Goal: Task Accomplishment & Management: Manage account settings

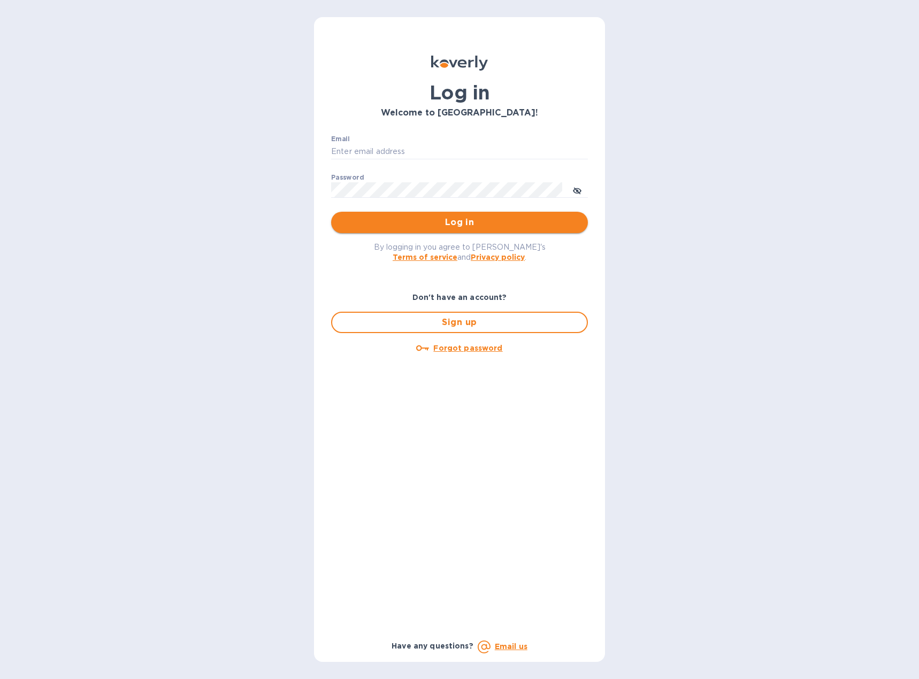
type input "accounting@muretti.com"
click at [426, 222] on span "Log in" at bounding box center [460, 222] width 240 height 13
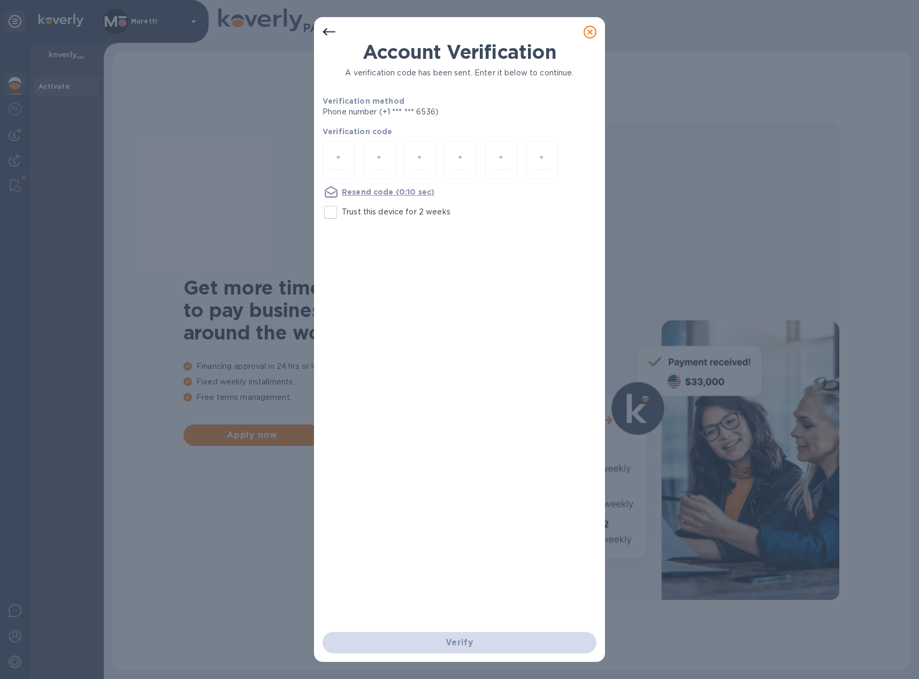
click at [334, 209] on input "Trust this device for 2 weeks" at bounding box center [330, 212] width 22 height 22
checkbox input "true"
click at [336, 168] on input "number" at bounding box center [338, 160] width 14 height 20
type input "4"
type input "5"
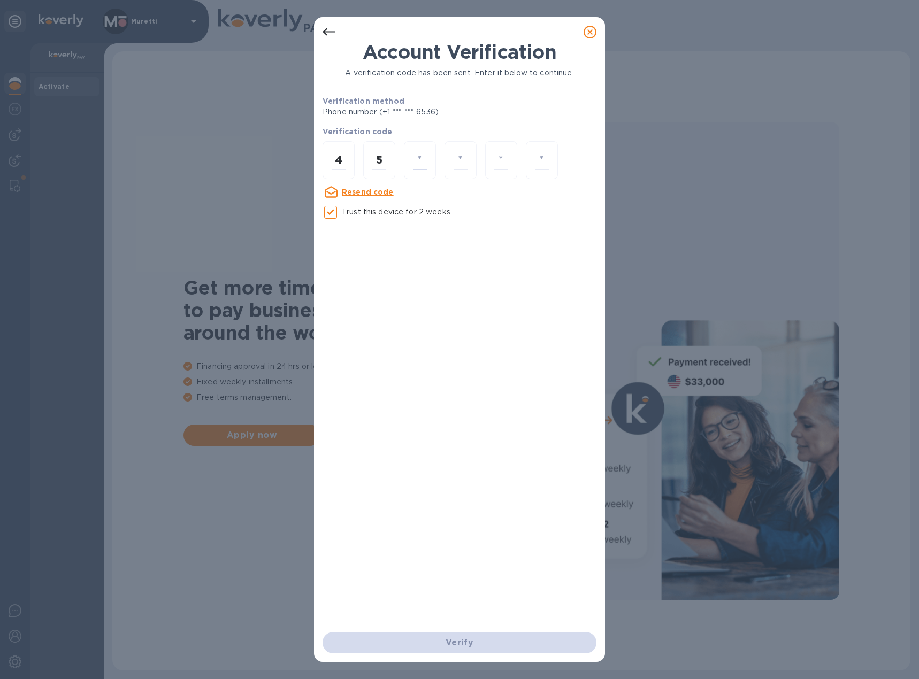
type input "7"
type input "3"
type input "9"
type input "3"
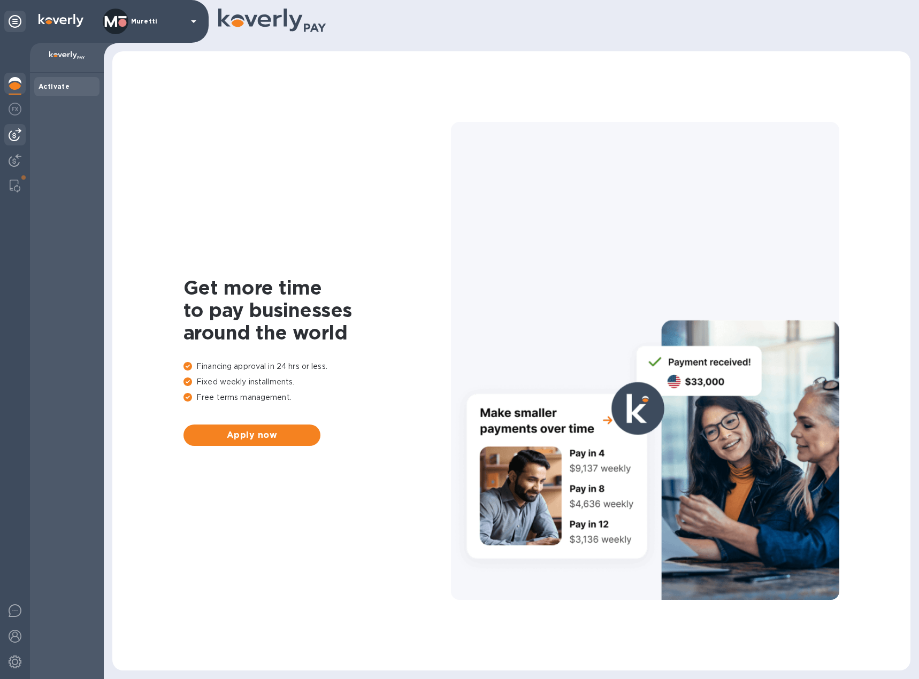
click at [7, 131] on div at bounding box center [14, 134] width 21 height 21
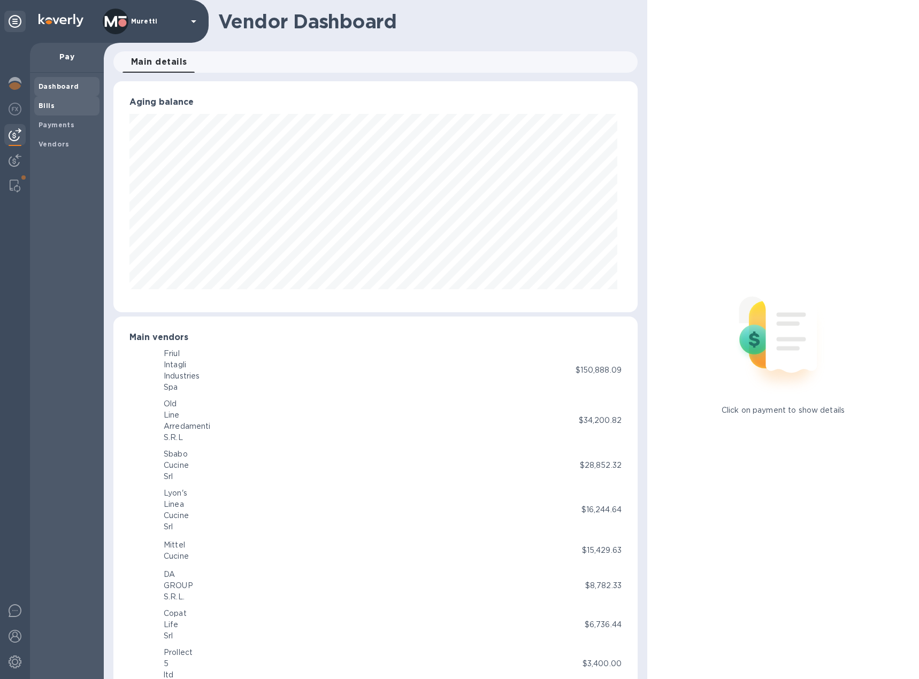
scroll to position [534421, 534132]
click at [56, 105] on span "Bills" at bounding box center [66, 106] width 57 height 11
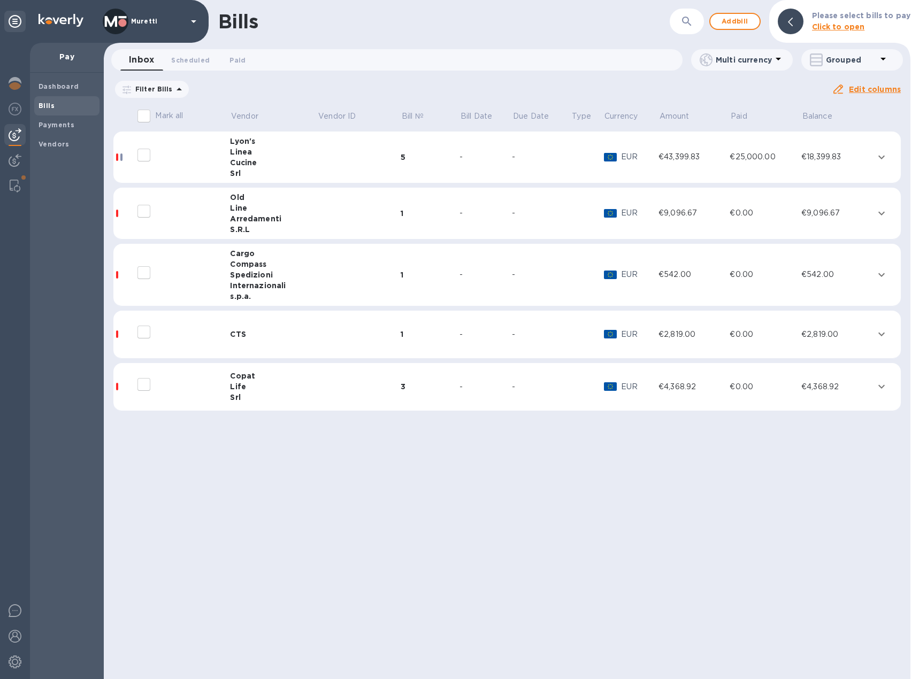
click at [265, 154] on div "Linea" at bounding box center [273, 151] width 87 height 11
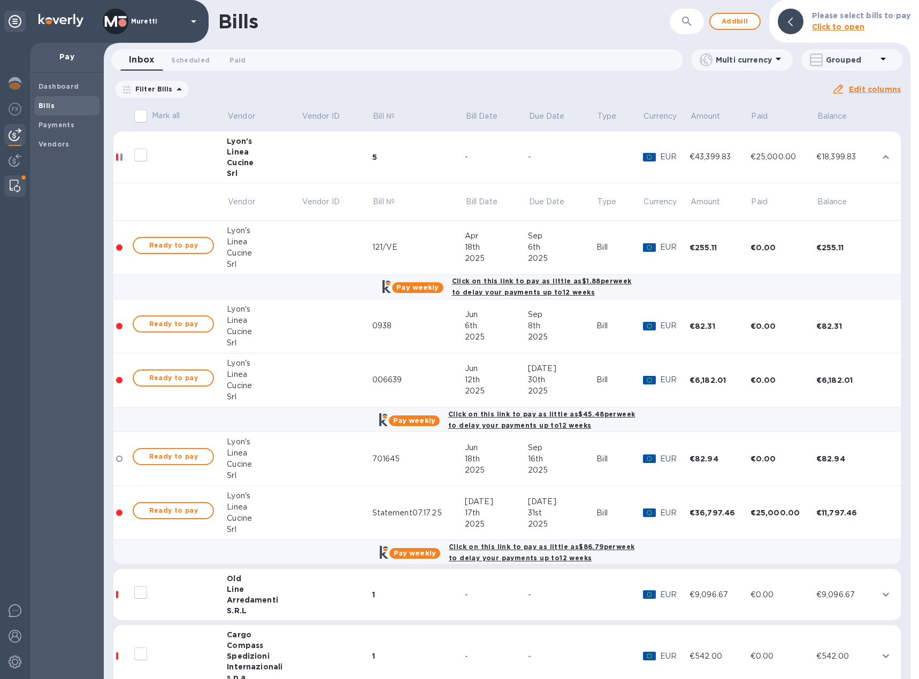
click at [20, 183] on img at bounding box center [15, 186] width 11 height 13
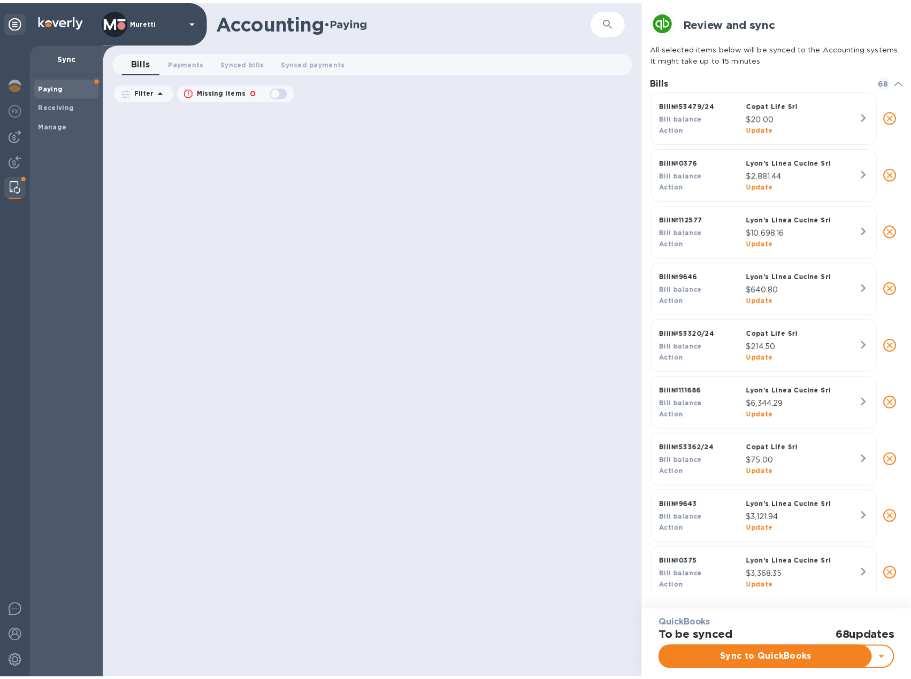
scroll to position [500, 254]
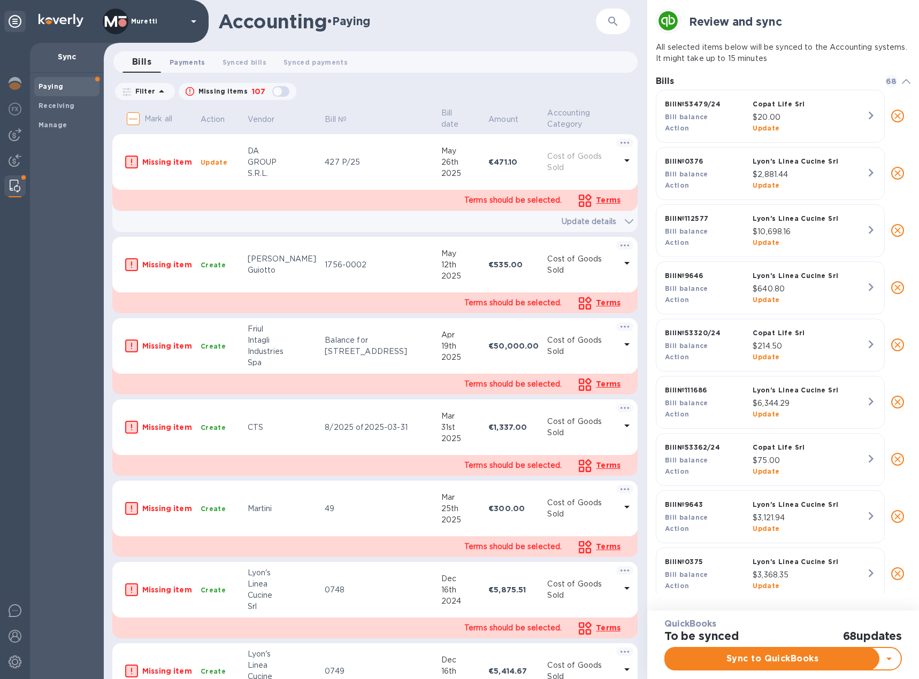
click at [180, 57] on span "Payments 0" at bounding box center [187, 62] width 36 height 11
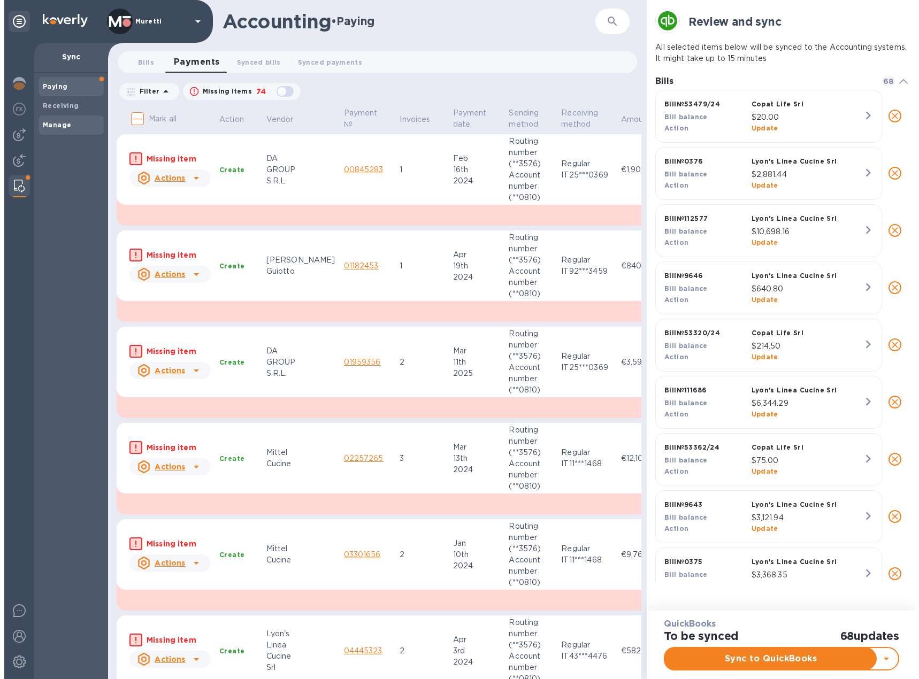
scroll to position [489, 252]
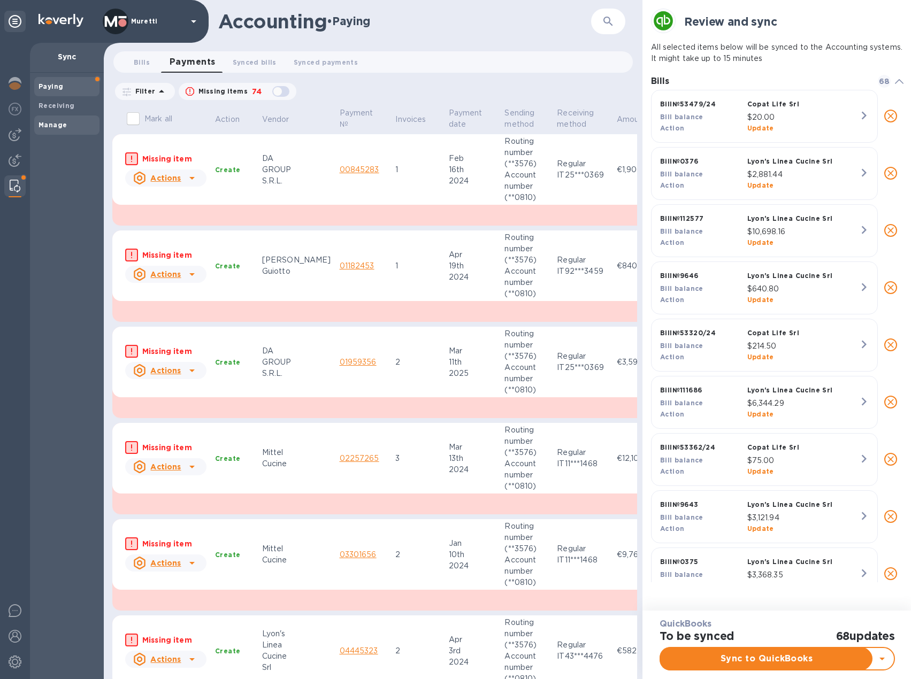
click at [65, 126] on b "Manage" at bounding box center [52, 125] width 28 height 8
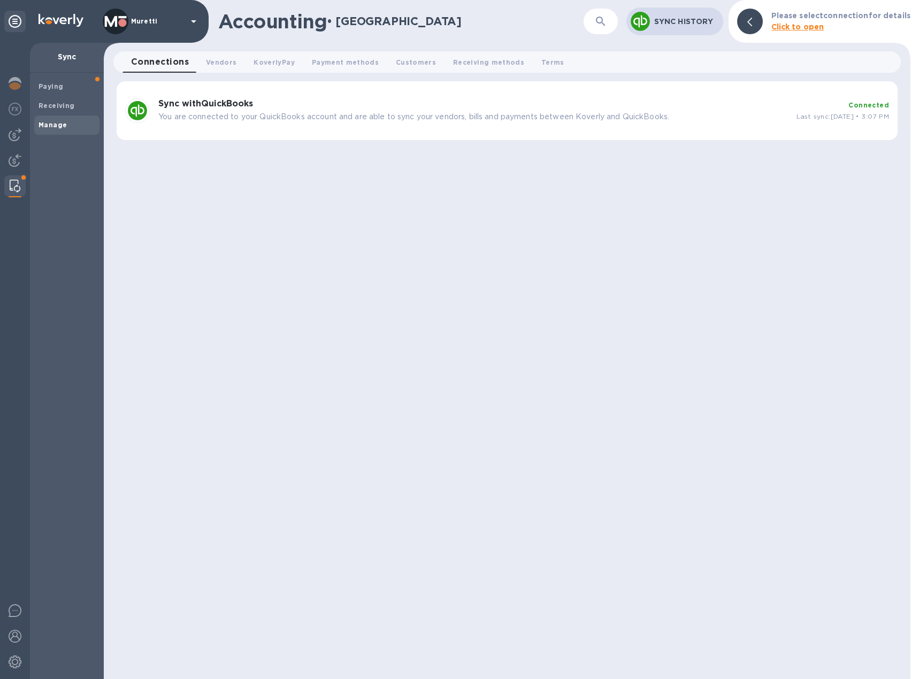
click at [232, 104] on b "Sync with QuickBooks" at bounding box center [205, 103] width 95 height 10
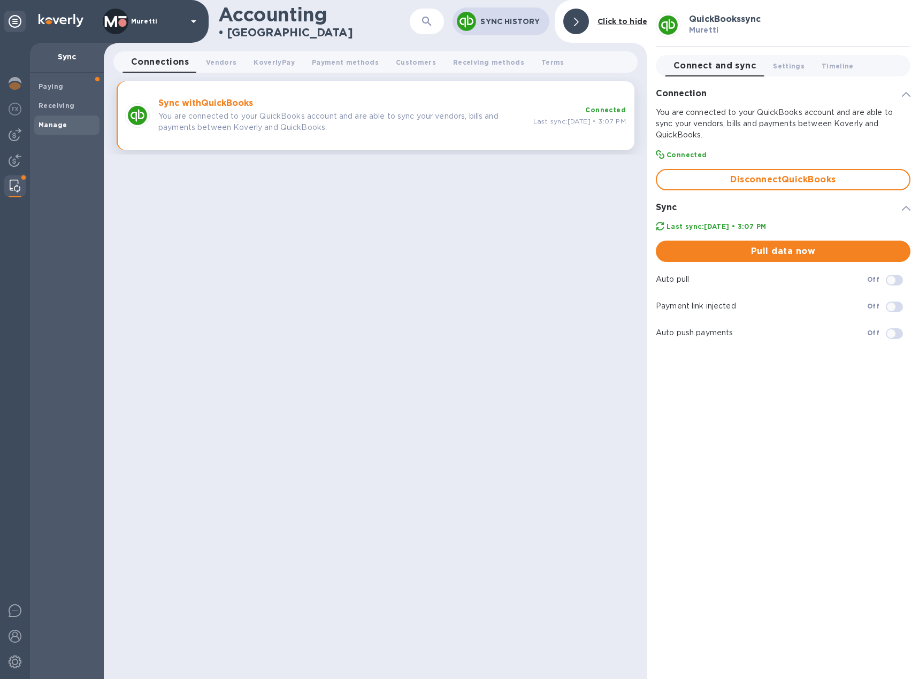
checkbox input "true"
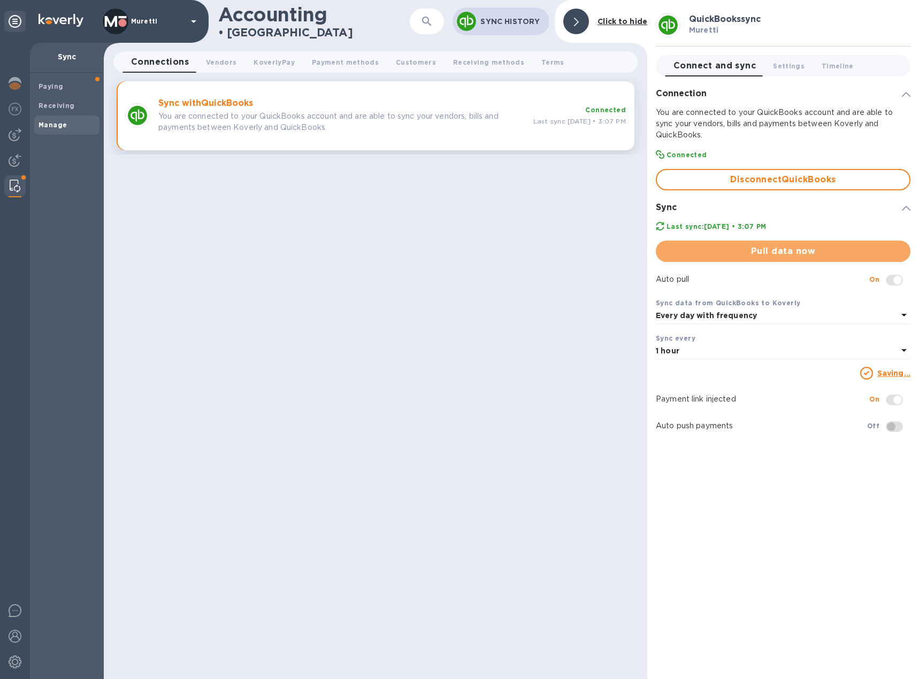
click at [793, 252] on span "Pull data now" at bounding box center [782, 251] width 237 height 13
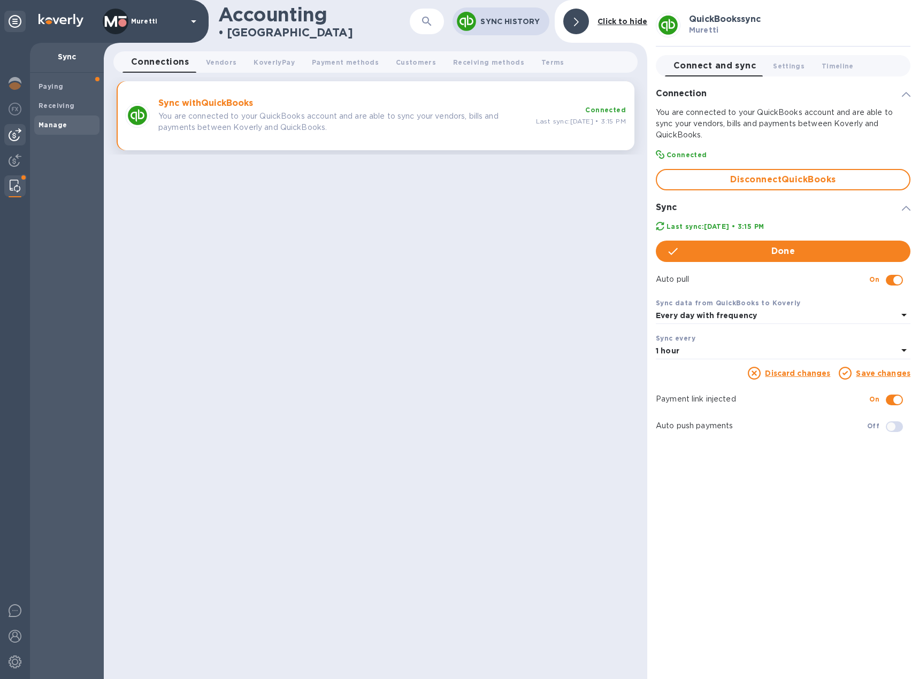
click at [17, 134] on img at bounding box center [15, 134] width 13 height 13
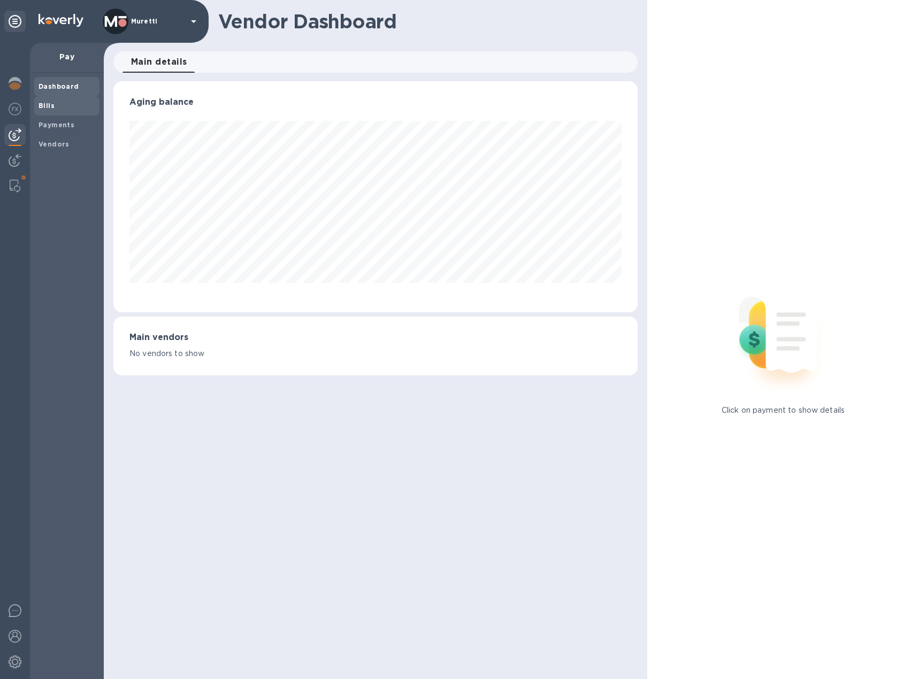
scroll to position [534421, 534132]
click at [52, 110] on span "Bills" at bounding box center [46, 106] width 16 height 11
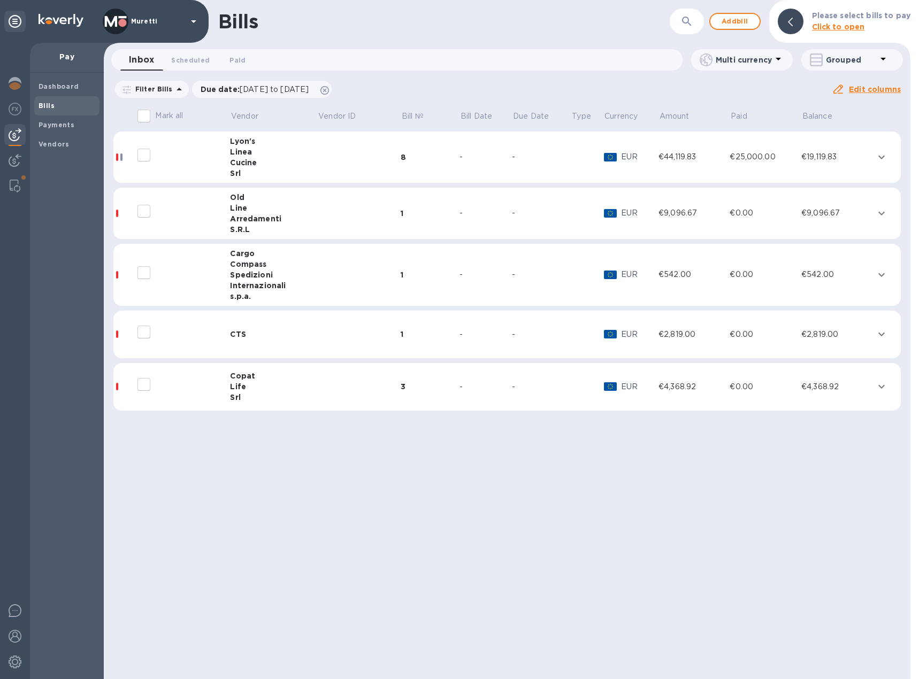
click at [243, 151] on div "Linea" at bounding box center [273, 151] width 87 height 11
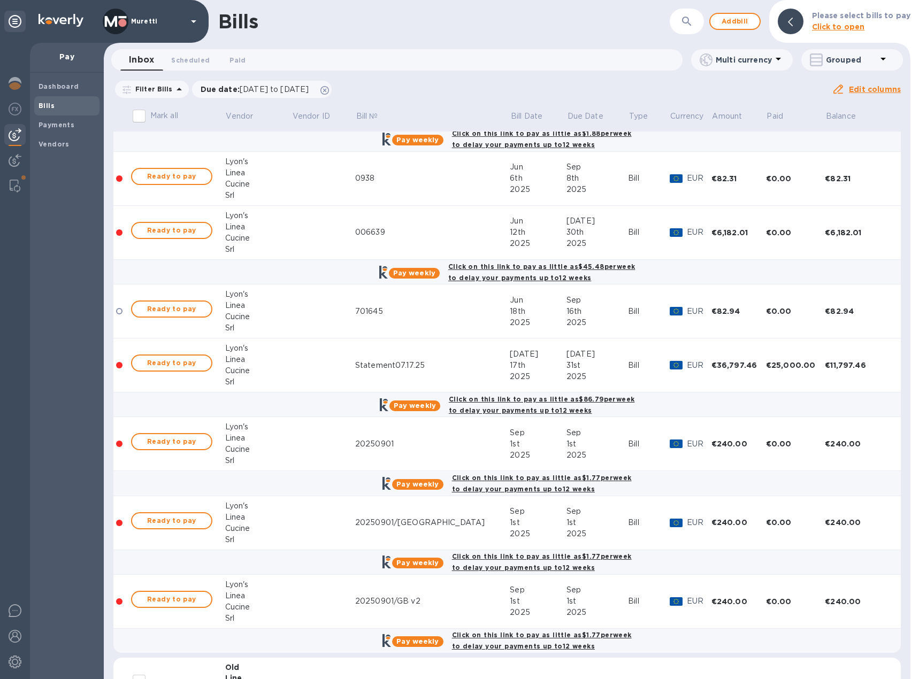
scroll to position [214, 0]
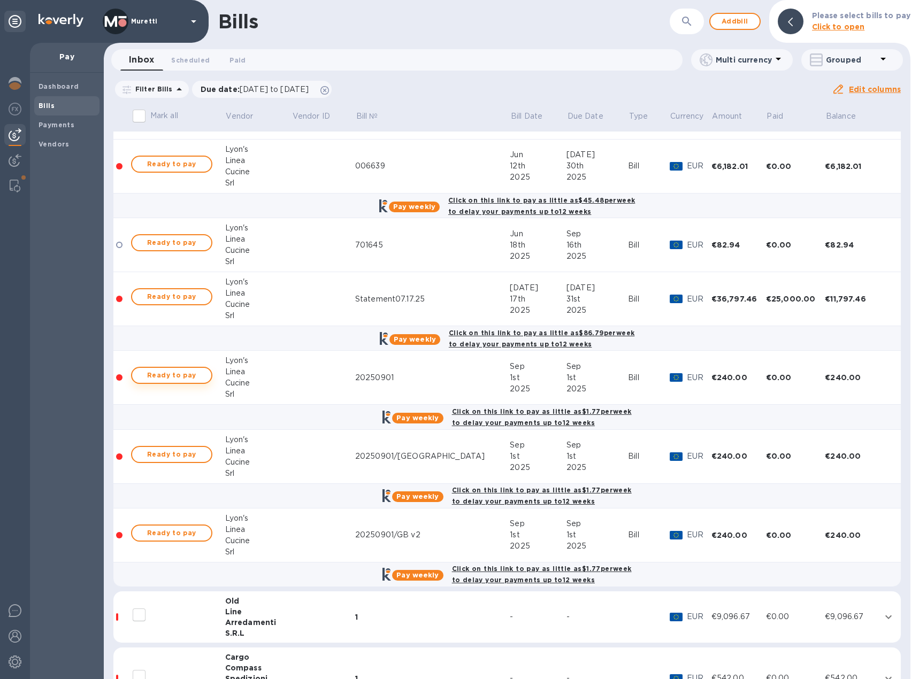
click at [199, 377] on span "Ready to pay" at bounding box center [172, 375] width 62 height 13
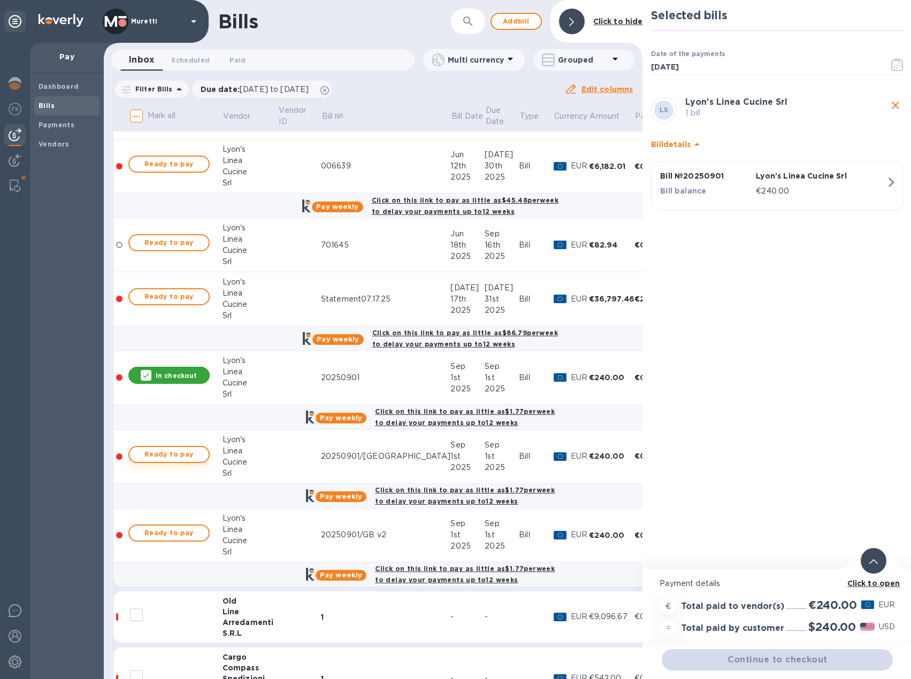
click at [181, 452] on span "Ready to pay" at bounding box center [169, 454] width 62 height 13
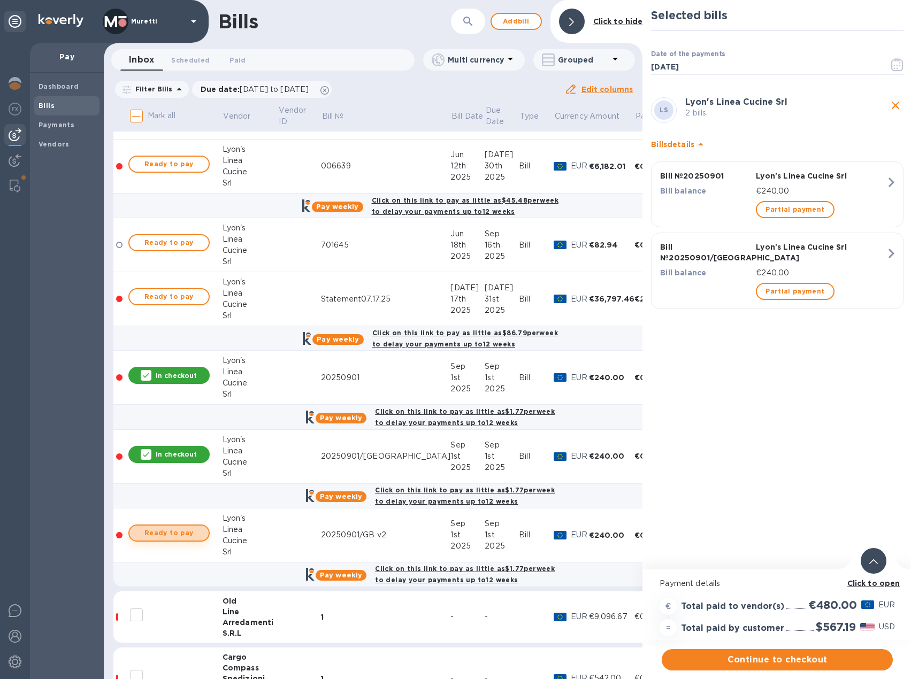
click at [169, 530] on span "Ready to pay" at bounding box center [169, 533] width 62 height 13
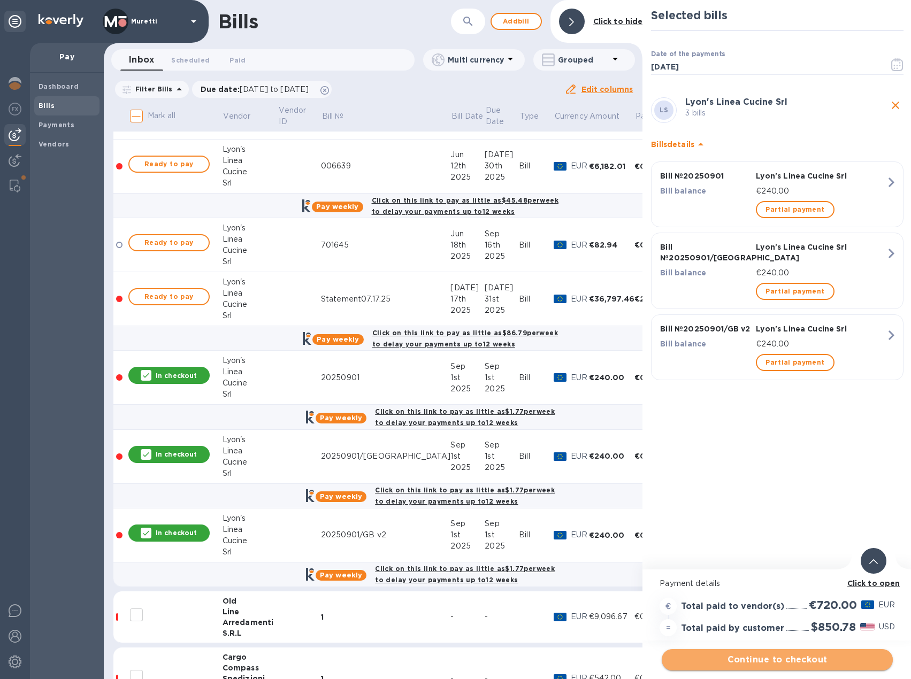
click at [784, 660] on span "Continue to checkout" at bounding box center [777, 659] width 214 height 13
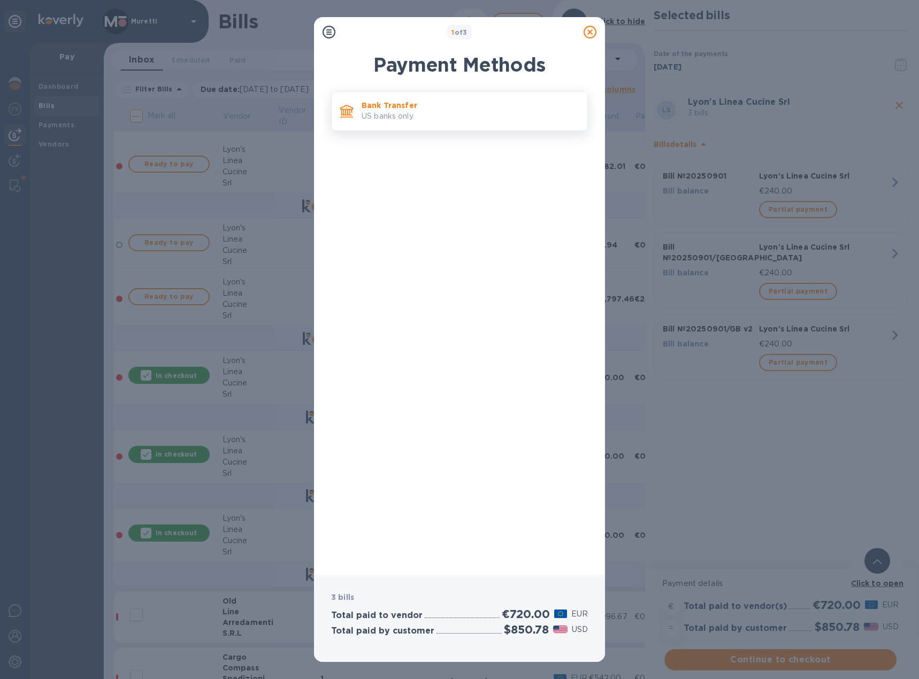
click at [405, 105] on p "Bank Transfer" at bounding box center [469, 105] width 217 height 11
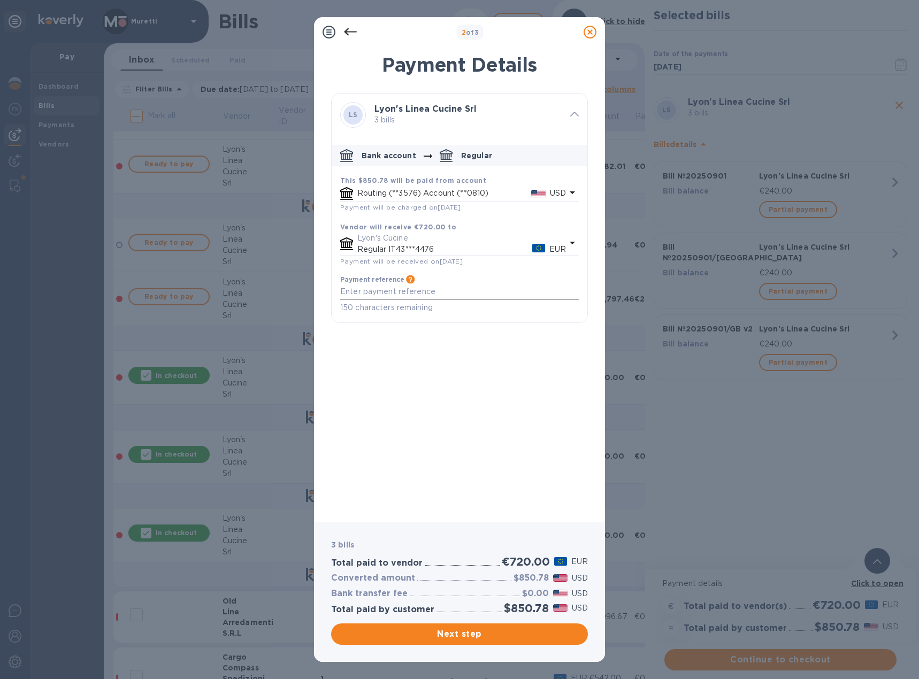
click at [414, 291] on textarea "default-method" at bounding box center [459, 291] width 238 height 9
click at [460, 290] on textarea "[PERSON_NAME], Mobistella, Morassutti Licenses" at bounding box center [459, 291] width 238 height 9
click at [456, 292] on textarea "[PERSON_NAME], Mobistella, Morassutti Licenses" at bounding box center [459, 291] width 238 height 9
type textarea "[PERSON_NAME], Mobistella, Morassutti software Licenses"
click at [524, 500] on div "[PERSON_NAME] Linea Cucine Srl 3 bills Bank account Regular This $850.78 will b…" at bounding box center [459, 303] width 257 height 421
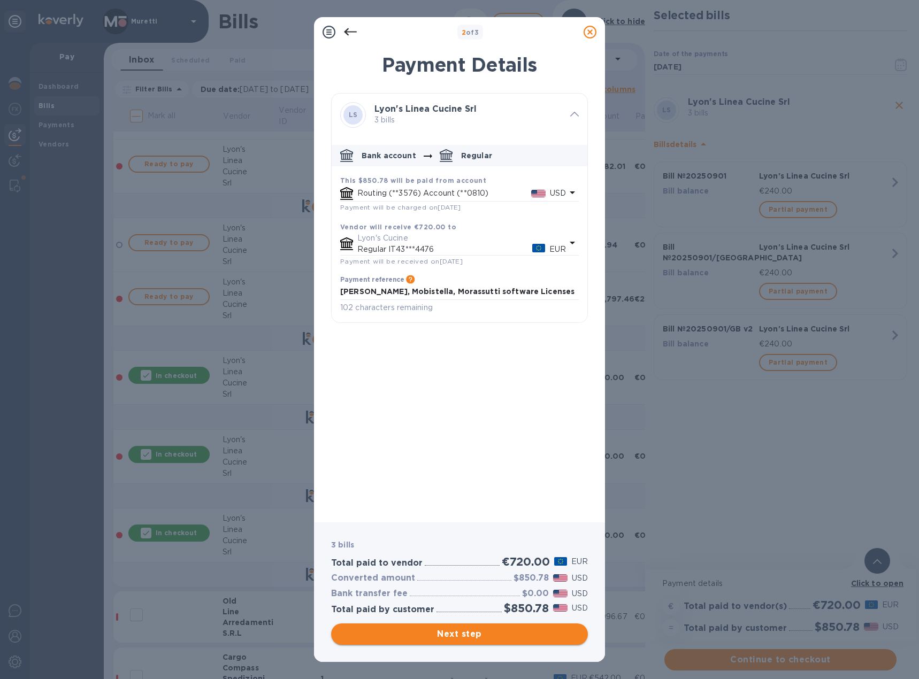
click at [456, 635] on span "Next step" at bounding box center [460, 634] width 240 height 13
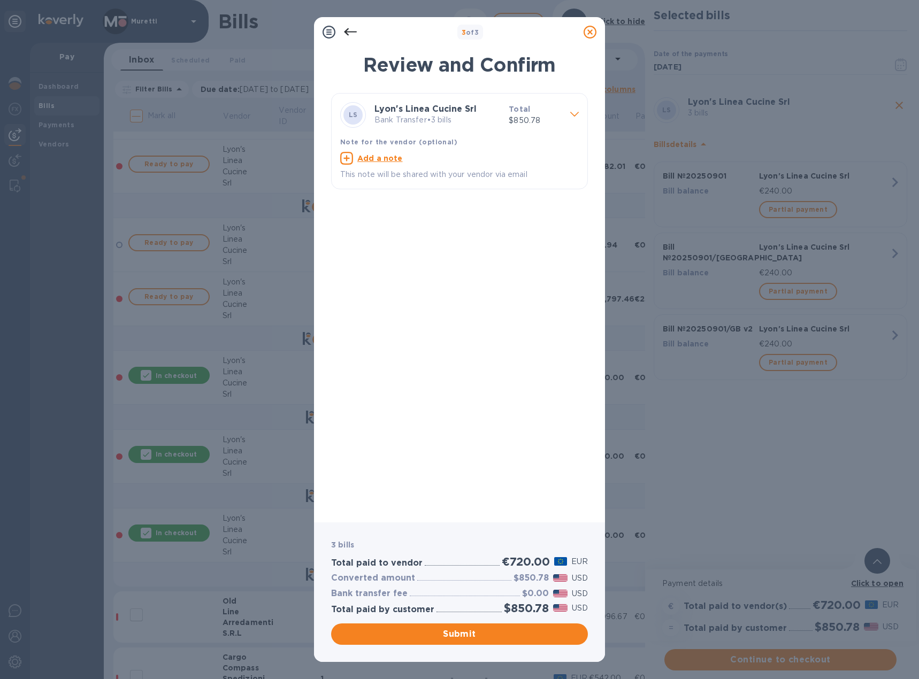
click at [389, 156] on u "Add a note" at bounding box center [379, 158] width 45 height 9
click at [402, 164] on textarea at bounding box center [450, 159] width 221 height 9
type textarea "[PERSON_NAME],Mobistella,Morassutti software licenses"
click at [416, 280] on div "[PERSON_NAME] Linea Cucine Srl Bank Transfer • 3 bills Total $850.78 Note for t…" at bounding box center [459, 303] width 257 height 421
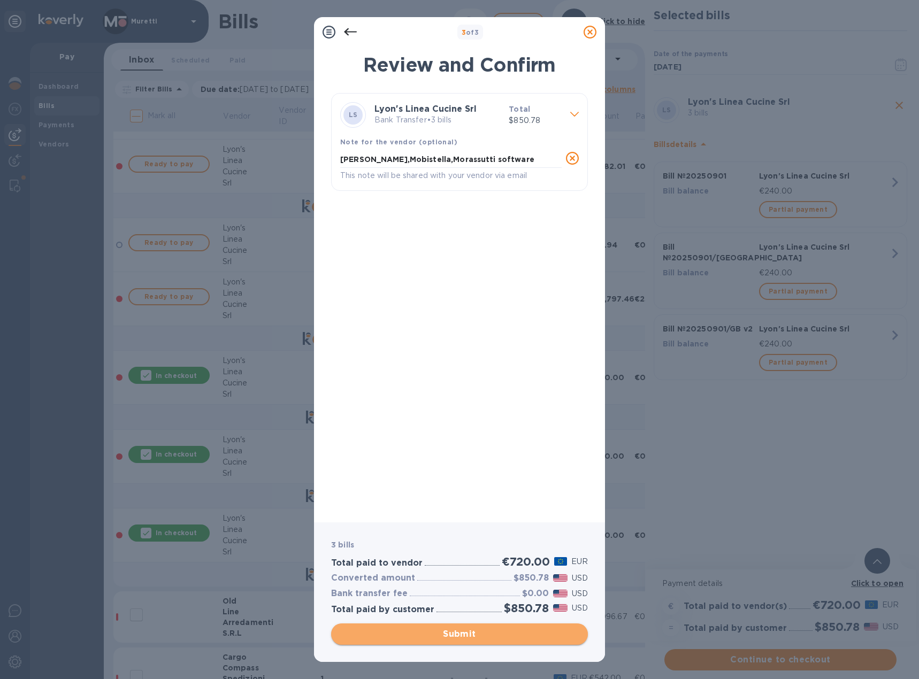
click at [454, 635] on span "Submit" at bounding box center [460, 634] width 240 height 13
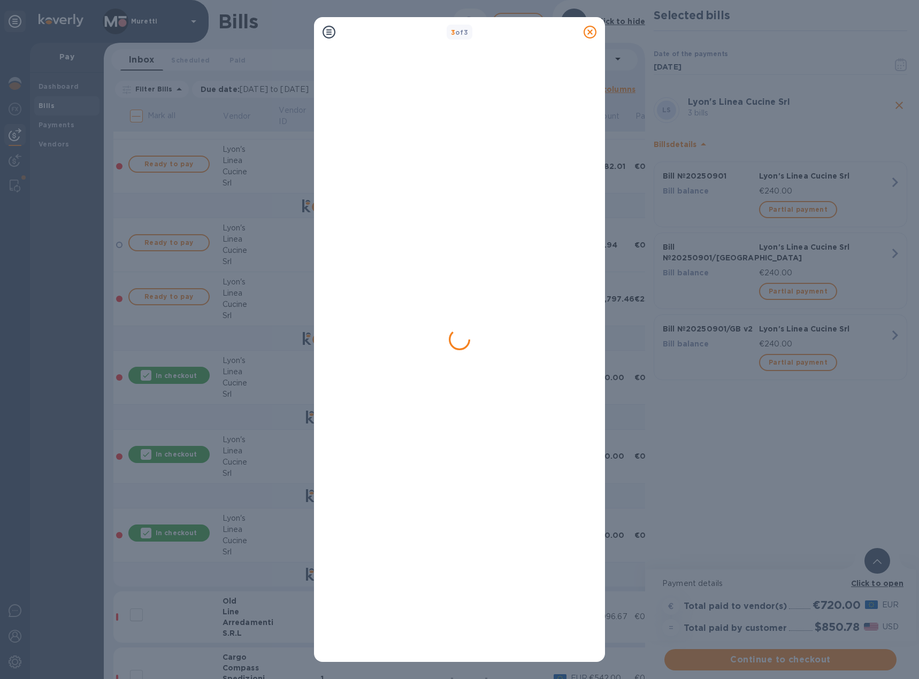
scroll to position [0, 0]
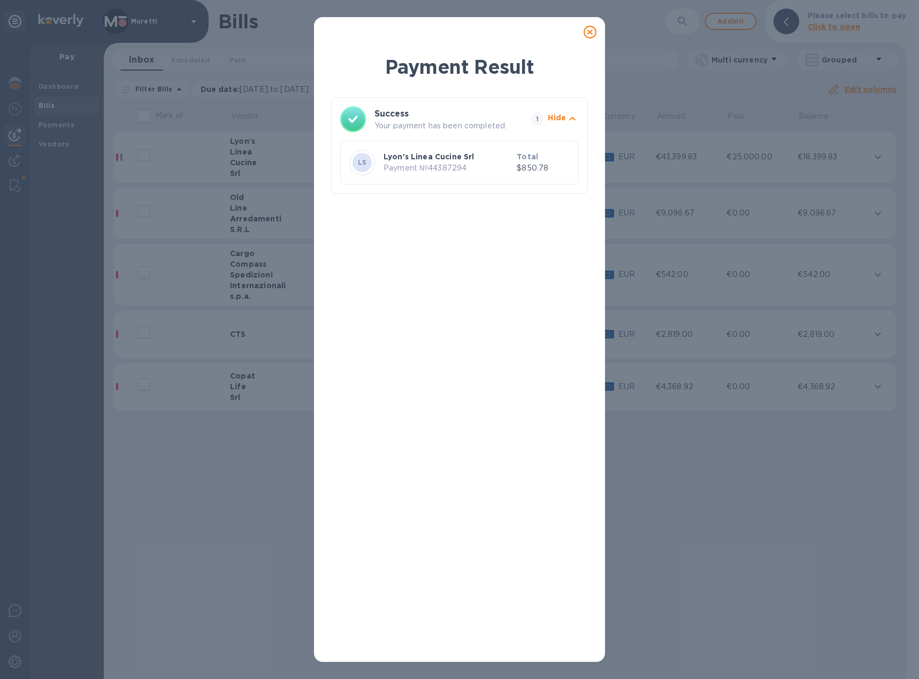
click at [585, 33] on icon at bounding box center [589, 32] width 13 height 13
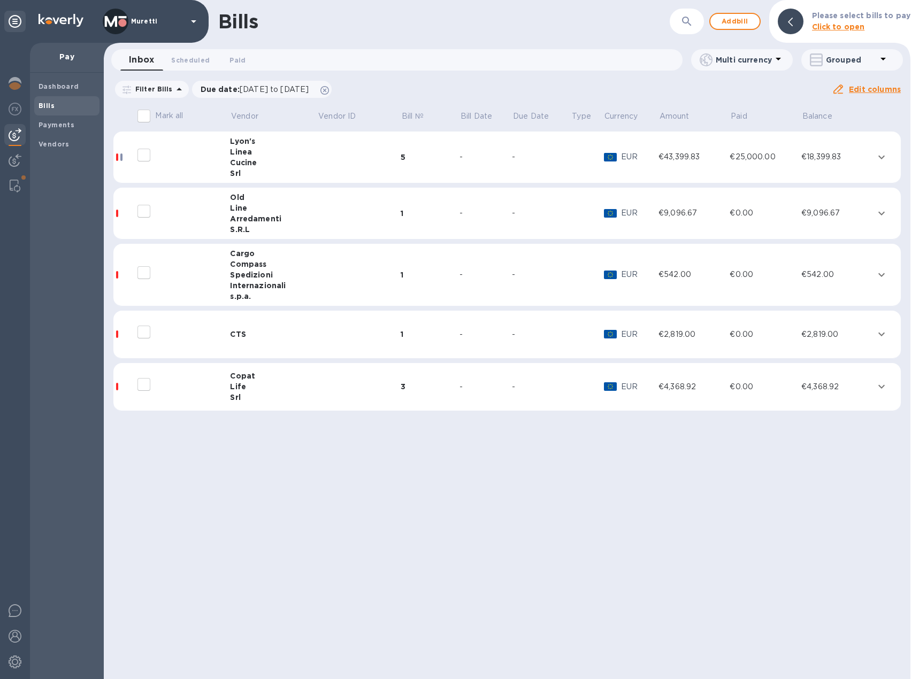
click at [62, 125] on b "Payments" at bounding box center [56, 125] width 36 height 8
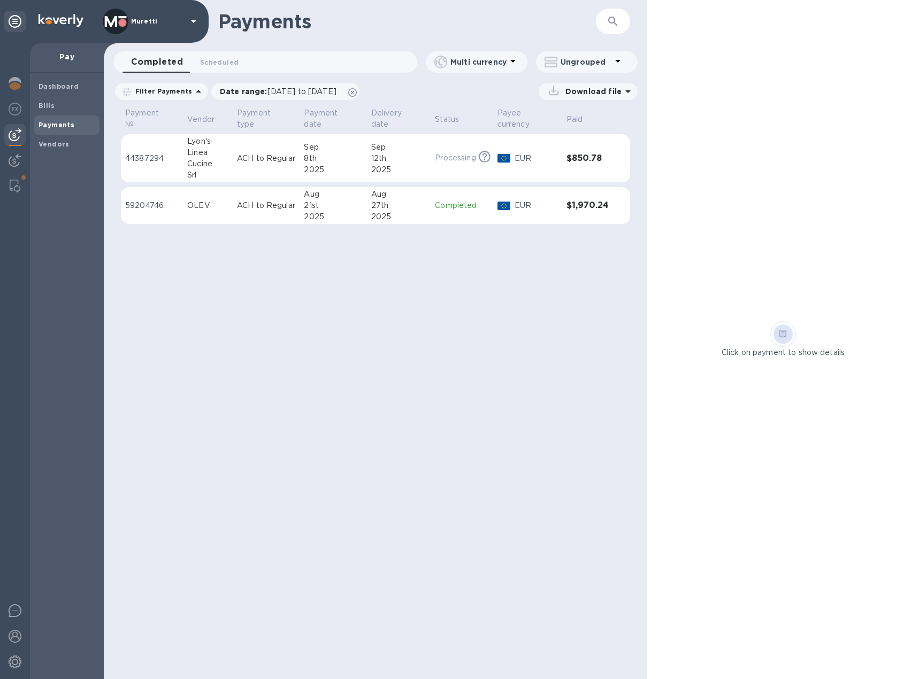
click at [219, 148] on div "Linea" at bounding box center [207, 152] width 41 height 11
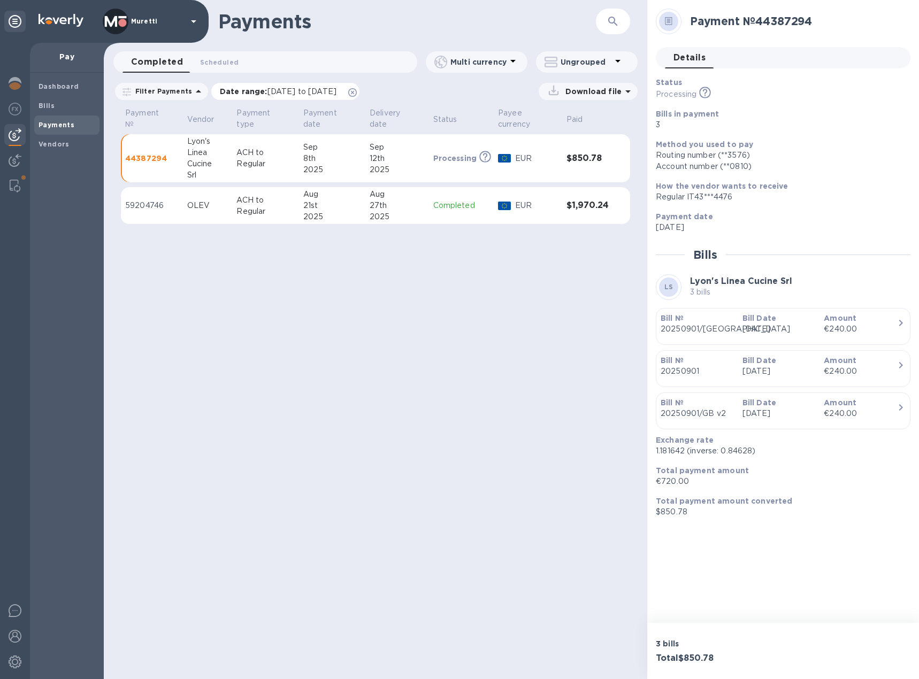
click at [357, 94] on icon at bounding box center [352, 92] width 9 height 9
